Goal: Find specific page/section: Find specific page/section

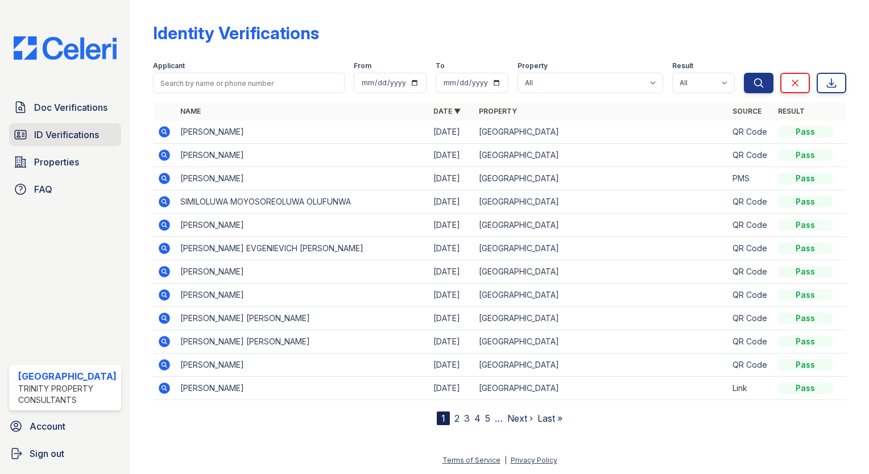
click at [90, 136] on span "ID Verifications" at bounding box center [66, 135] width 65 height 14
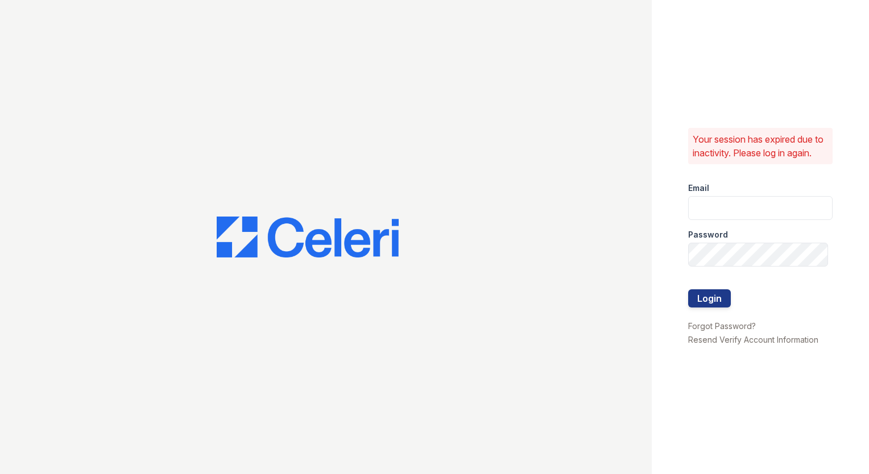
type input "[EMAIL_ADDRESS][DOMAIN_NAME]"
click at [702, 298] on button "Login" at bounding box center [709, 299] width 43 height 18
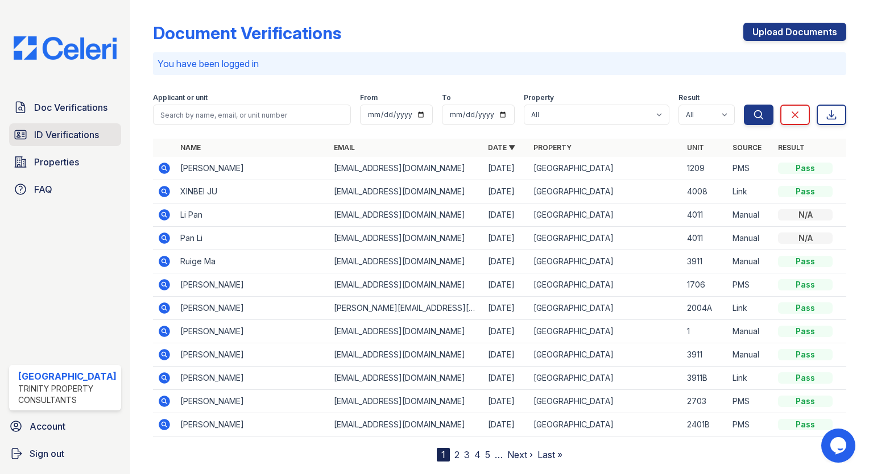
click at [93, 143] on link "ID Verifications" at bounding box center [65, 134] width 112 height 23
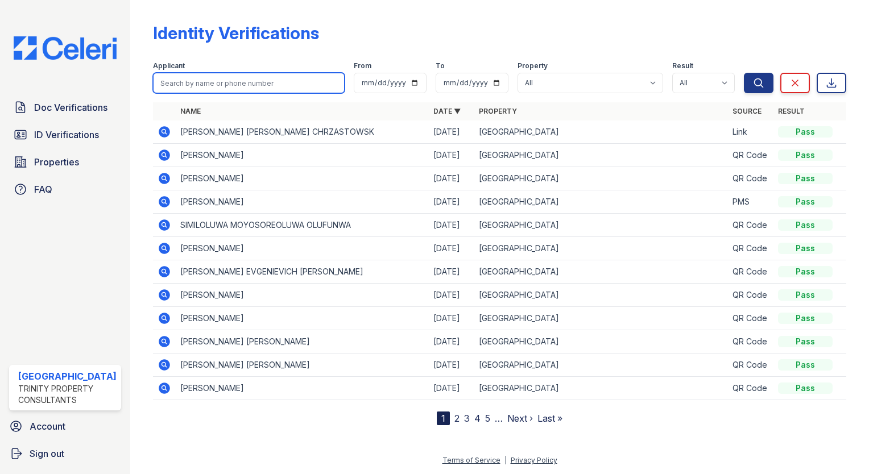
click at [212, 73] on input "search" at bounding box center [249, 83] width 192 height 20
type input "charm"
click at [744, 73] on button "Search" at bounding box center [759, 83] width 30 height 20
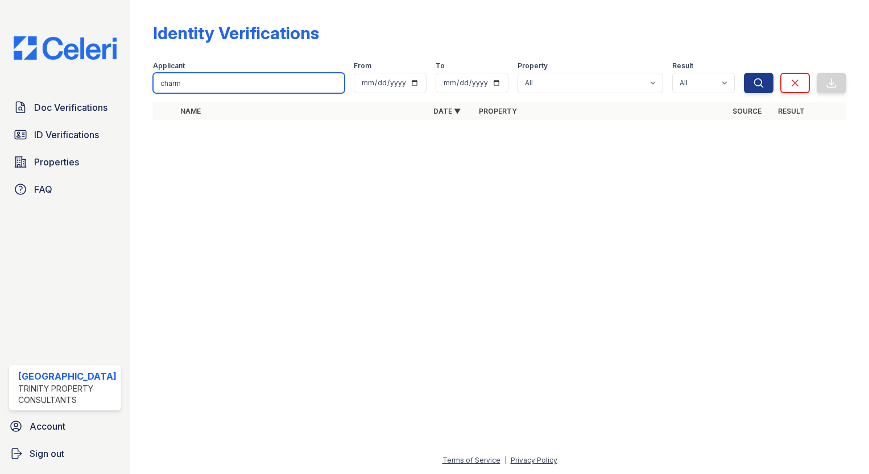
click at [212, 73] on input "charm" at bounding box center [249, 83] width 192 height 20
type input "char"
click at [744, 73] on button "Search" at bounding box center [759, 83] width 30 height 20
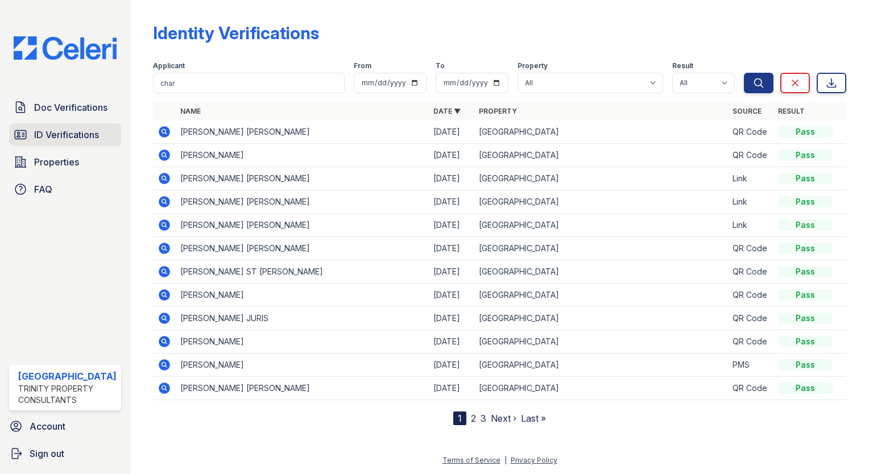
click at [41, 131] on span "ID Verifications" at bounding box center [66, 135] width 65 height 14
